Goal: Find specific page/section: Find specific page/section

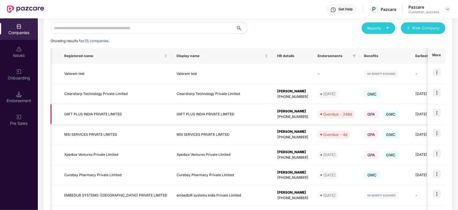
scroll to position [0, 95]
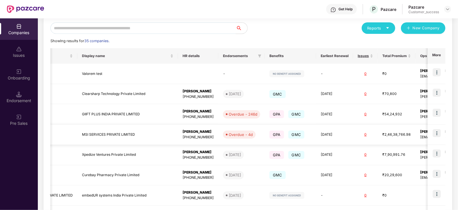
click at [435, 132] on img at bounding box center [437, 133] width 8 height 8
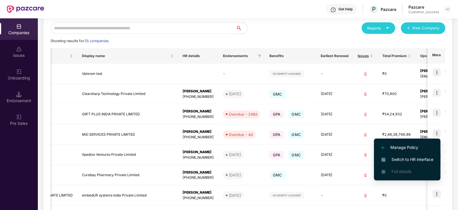
click at [390, 159] on span "Switch to HR interface" at bounding box center [408, 159] width 52 height 6
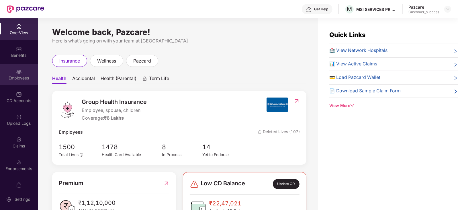
click at [22, 68] on div "Employees" at bounding box center [19, 75] width 38 height 22
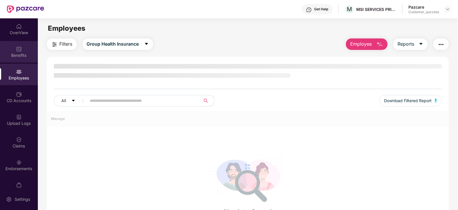
click at [23, 62] on div "Benefits" at bounding box center [19, 52] width 38 height 22
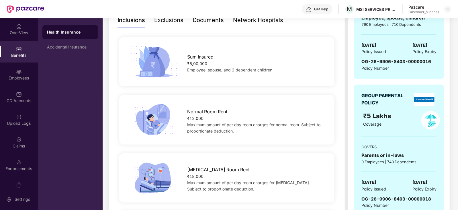
scroll to position [133, 0]
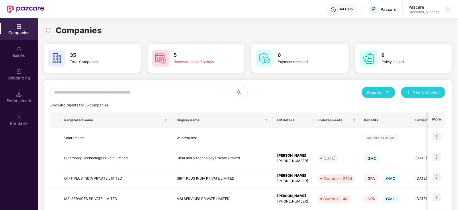
click at [202, 92] on input "text" at bounding box center [143, 92] width 186 height 11
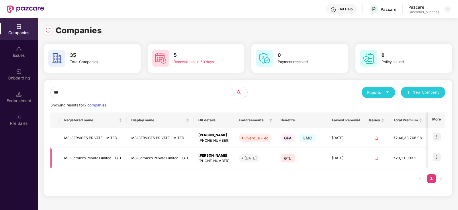
type input "***"
click at [440, 159] on img at bounding box center [437, 157] width 8 height 8
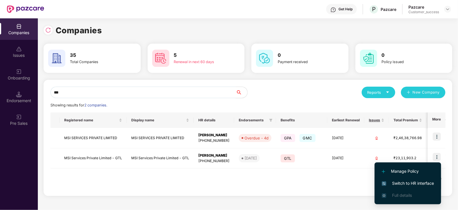
click at [400, 186] on span "Switch to HR interface" at bounding box center [408, 183] width 52 height 6
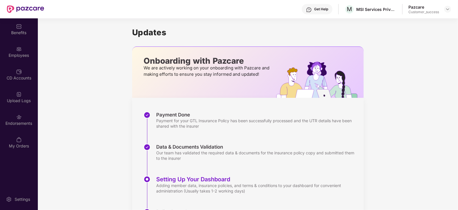
click at [20, 59] on div "Employees" at bounding box center [19, 52] width 38 height 22
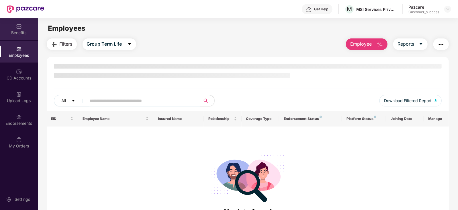
click at [25, 32] on div "Benefits" at bounding box center [19, 33] width 38 height 6
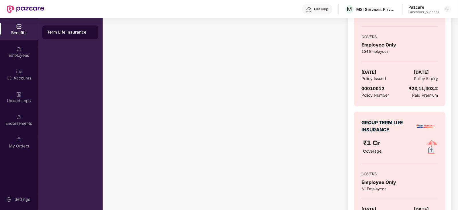
scroll to position [792, 0]
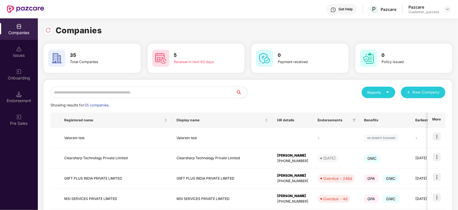
click at [159, 93] on input "text" at bounding box center [143, 92] width 186 height 11
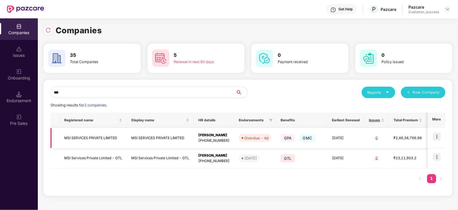
type input "***"
click at [437, 137] on img at bounding box center [437, 137] width 8 height 8
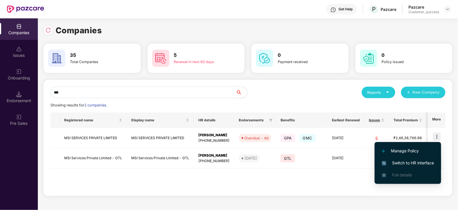
click at [416, 166] on span "Switch to HR interface" at bounding box center [408, 163] width 52 height 6
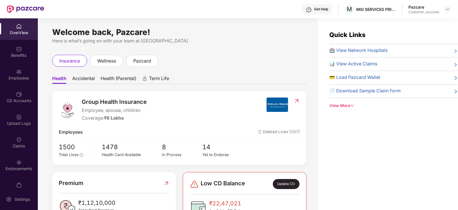
click at [24, 52] on div "Benefits" at bounding box center [19, 55] width 38 height 6
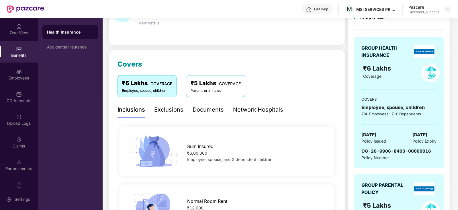
scroll to position [42, 0]
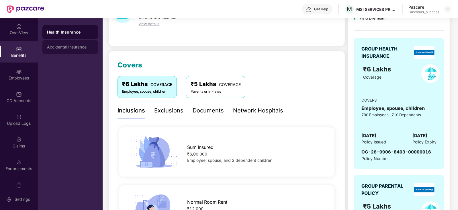
click at [88, 50] on div "Accidental Insurance" at bounding box center [70, 47] width 56 height 14
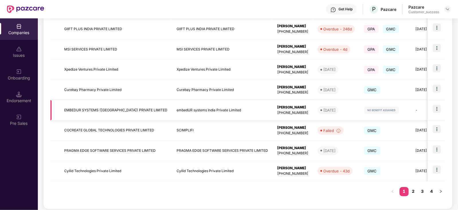
scroll to position [150, 0]
